Goal: Task Accomplishment & Management: Use online tool/utility

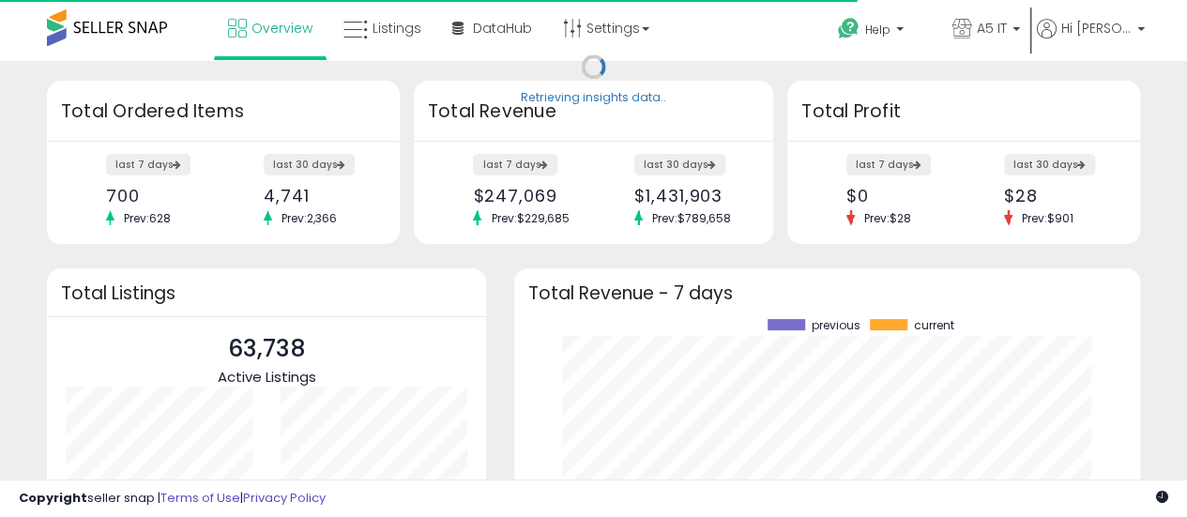
scroll to position [261, 588]
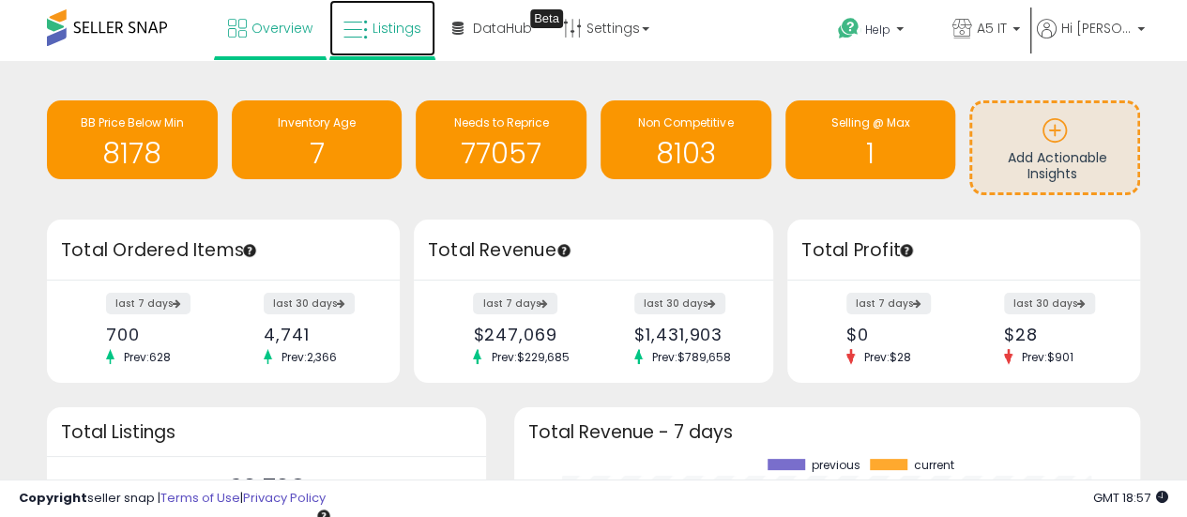
click at [401, 38] on link "Listings" at bounding box center [382, 28] width 106 height 56
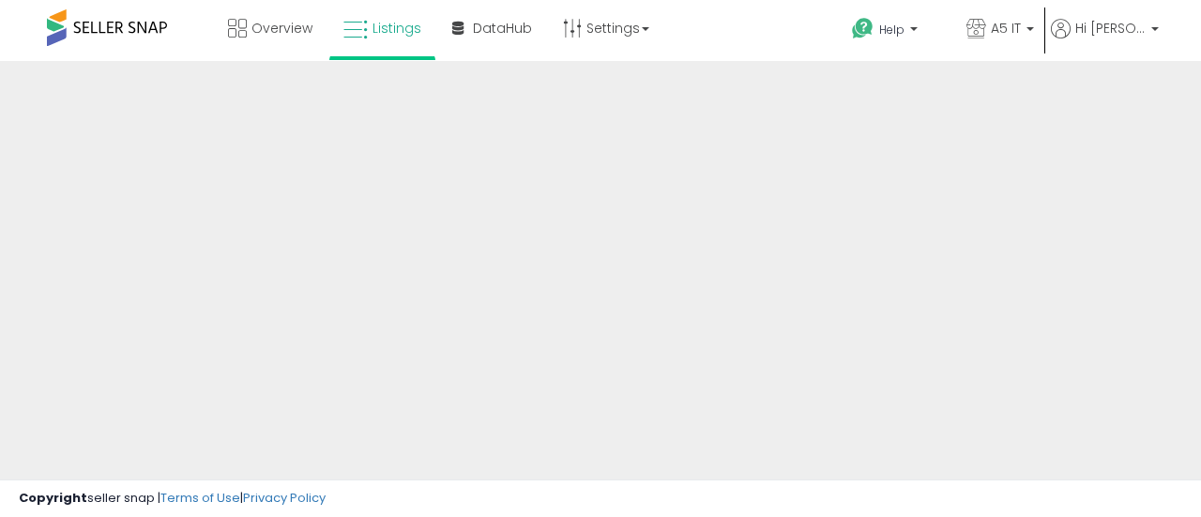
click at [401, 38] on div "Overview Listings" at bounding box center [381, 40] width 791 height 80
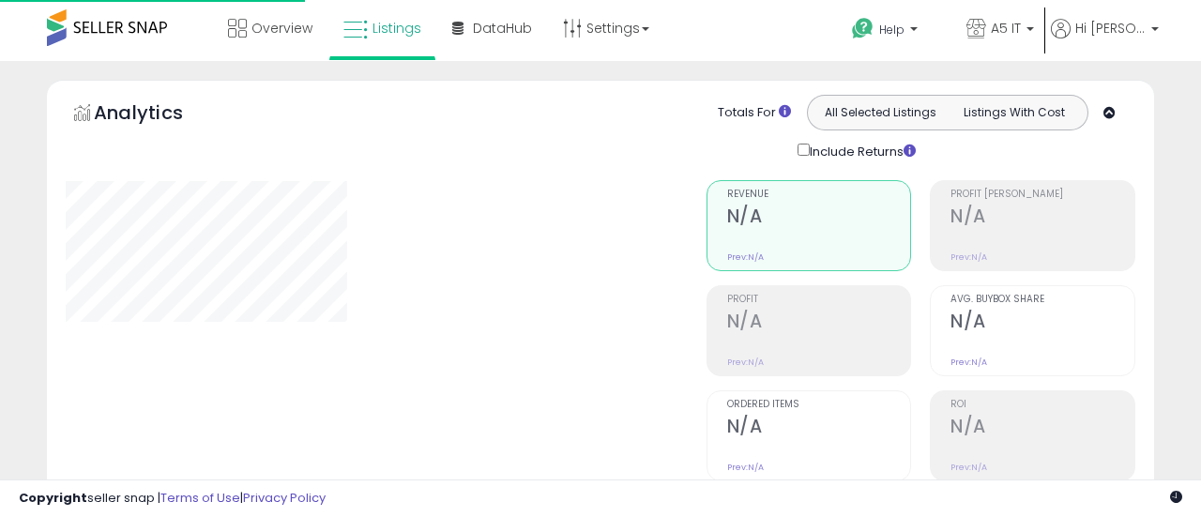
click at [401, 38] on link "Listings" at bounding box center [382, 28] width 106 height 56
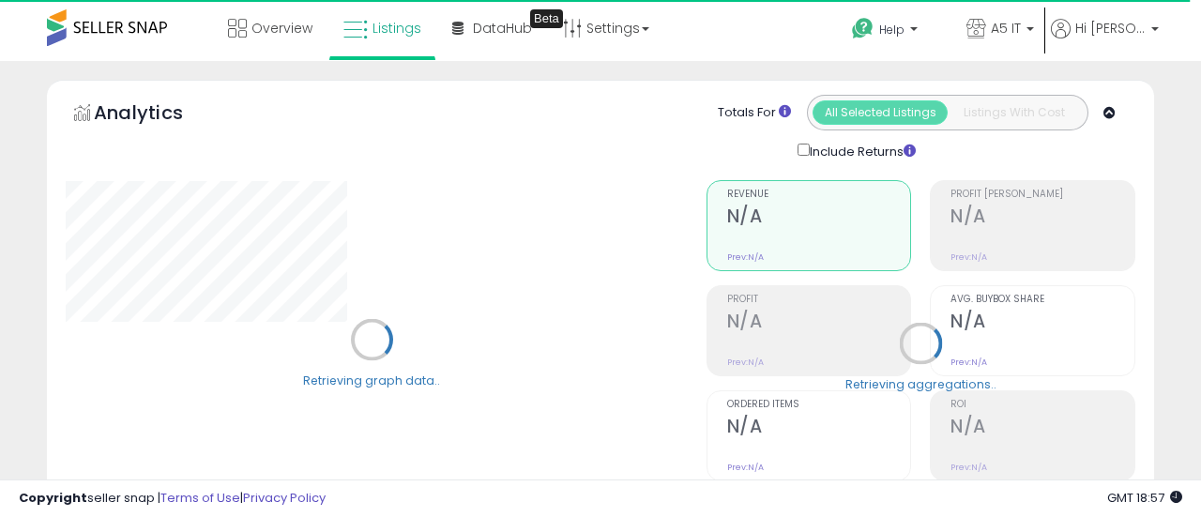
type input "*******"
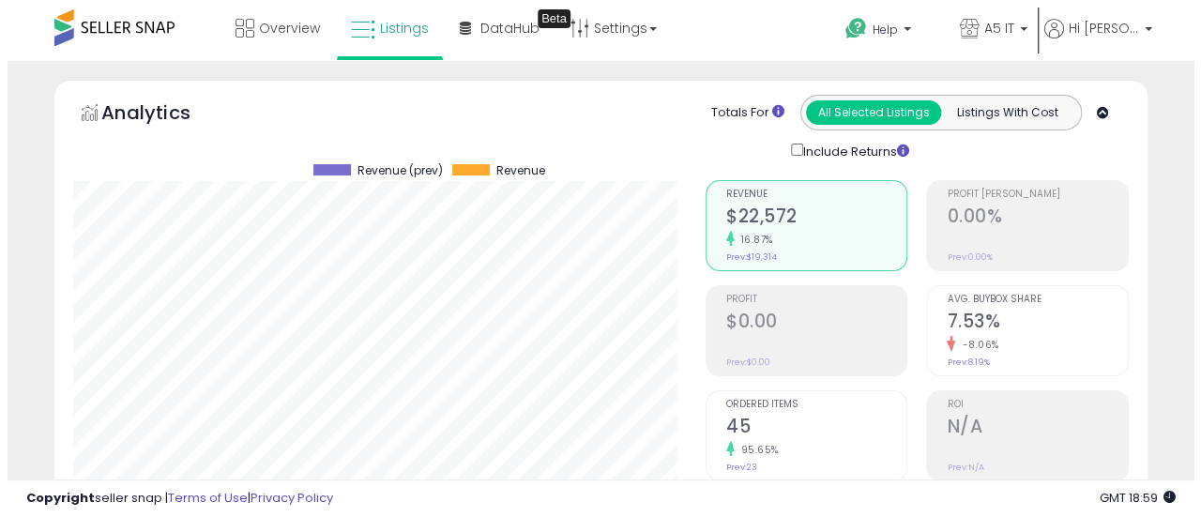
scroll to position [375, 0]
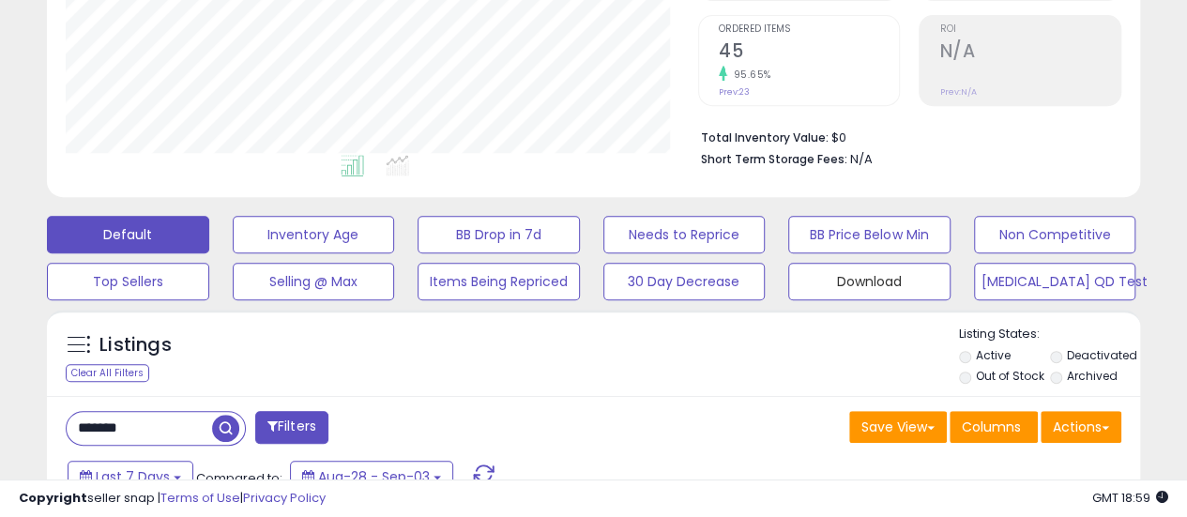
click at [792, 267] on button "Download" at bounding box center [869, 282] width 162 height 38
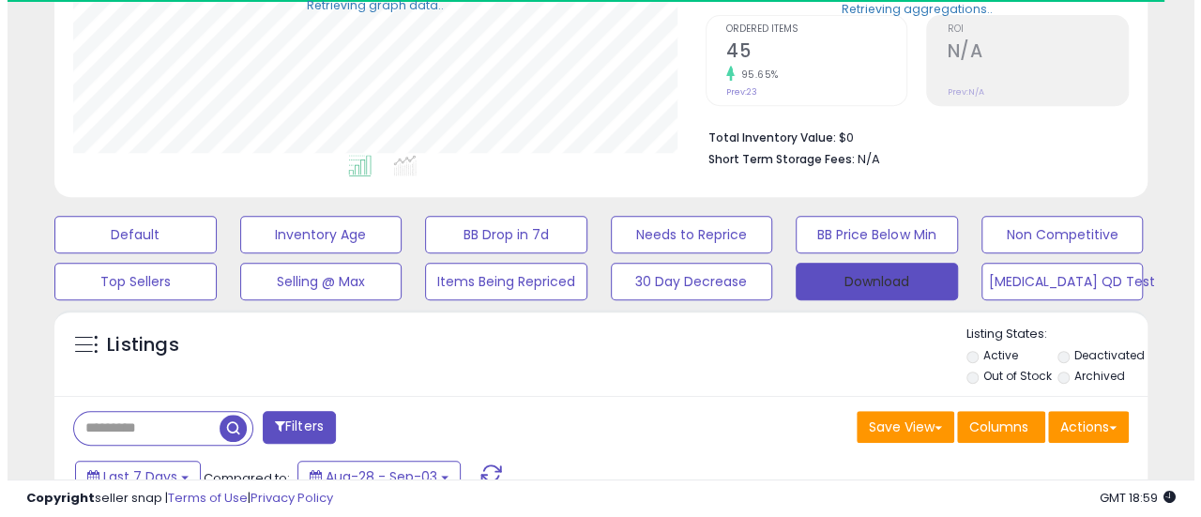
scroll to position [937562, 937315]
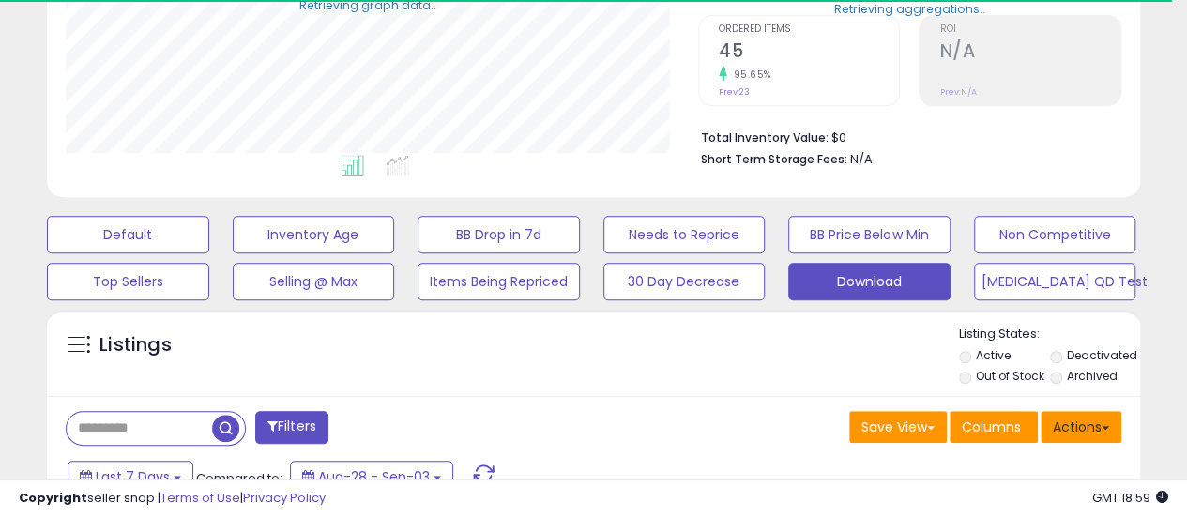
click at [1081, 432] on button "Actions" at bounding box center [1080, 427] width 81 height 32
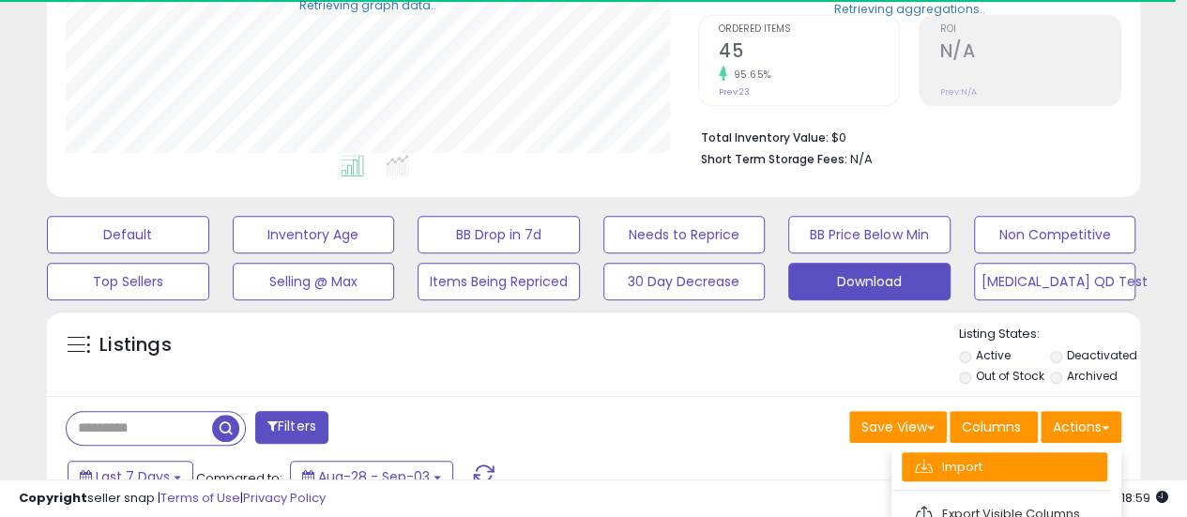
click at [1058, 459] on link "Import" at bounding box center [1003, 466] width 205 height 29
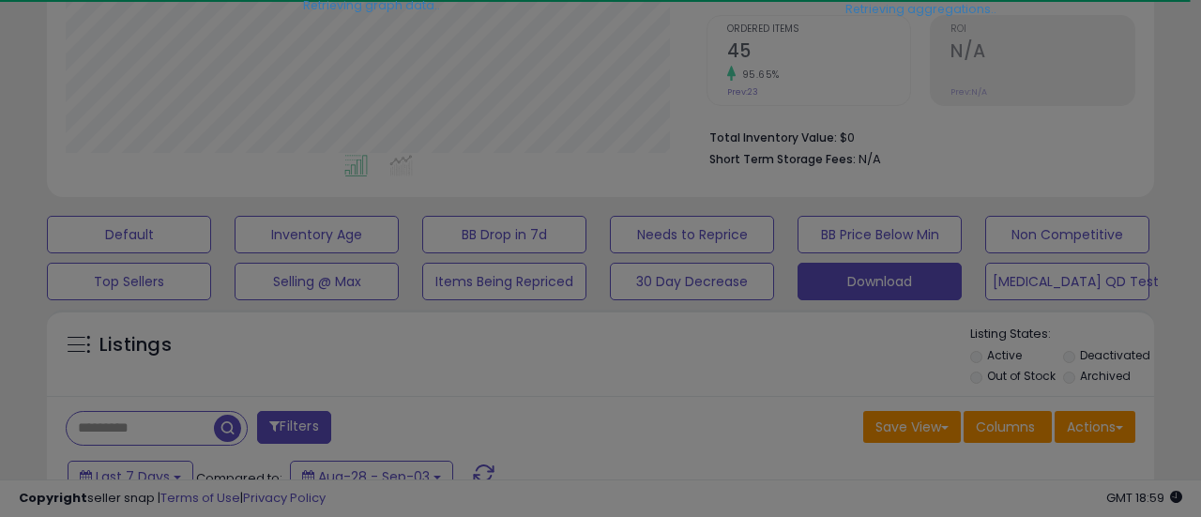
scroll to position [385, 640]
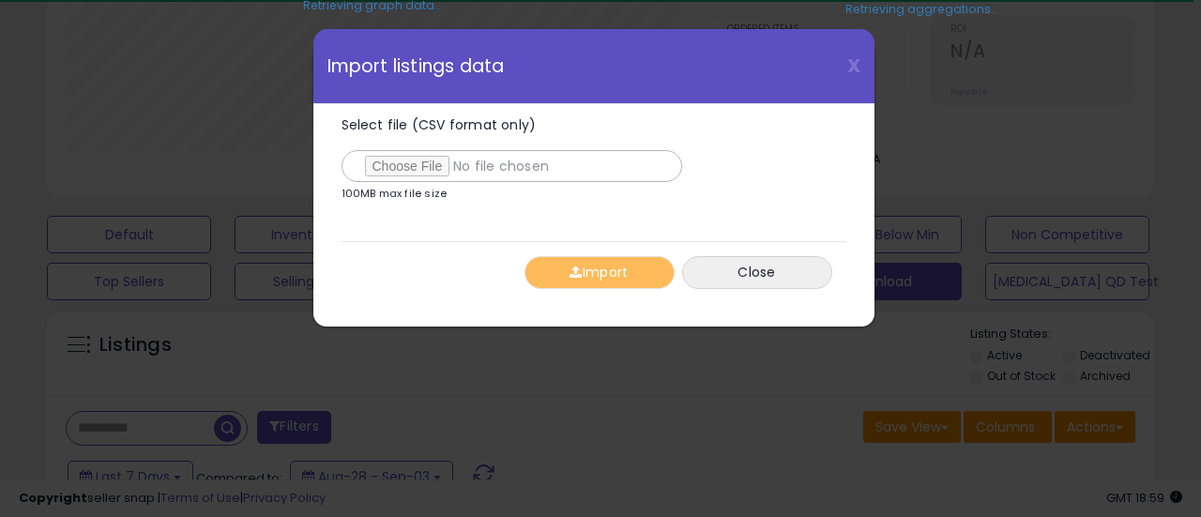
click at [405, 181] on div "Select file (CSV format only) 100MB max file size" at bounding box center [584, 163] width 486 height 90
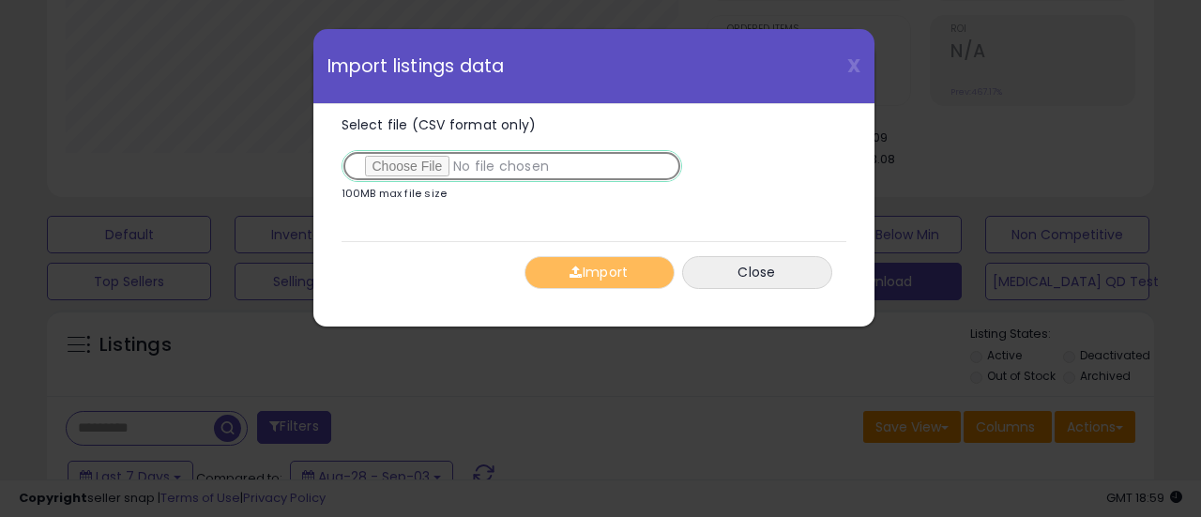
click at [398, 175] on input "Select file (CSV format only)" at bounding box center [511, 166] width 340 height 32
type input "**********"
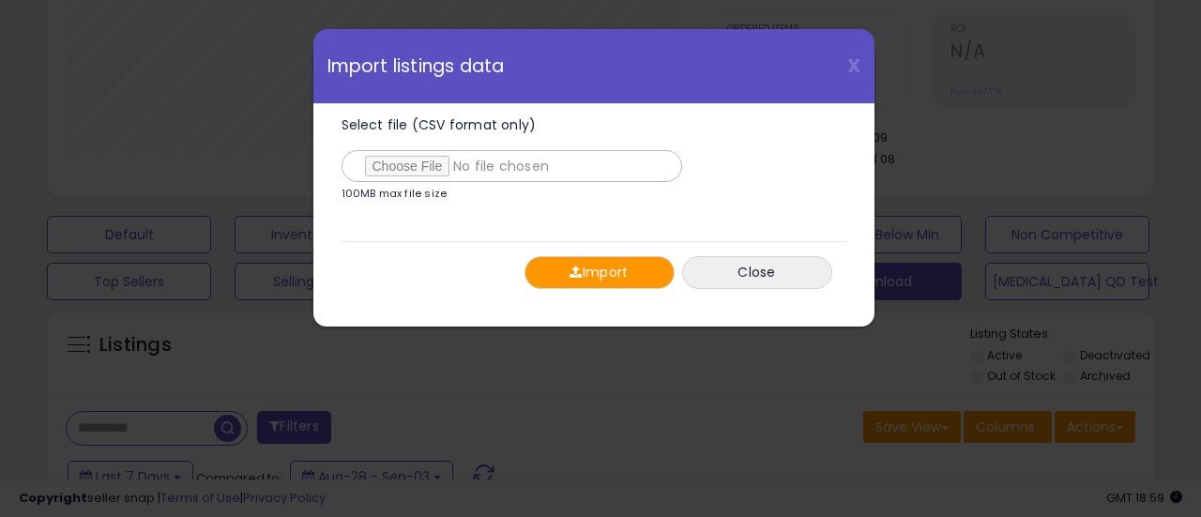
click at [582, 262] on button "Import" at bounding box center [599, 272] width 150 height 33
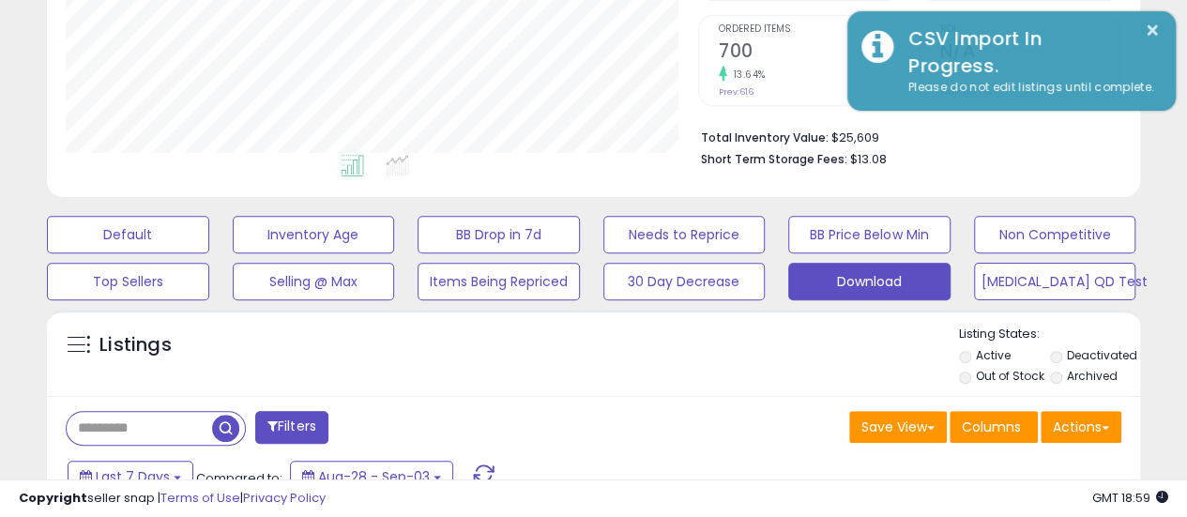
scroll to position [937562, 937315]
